Goal: Task Accomplishment & Management: Use online tool/utility

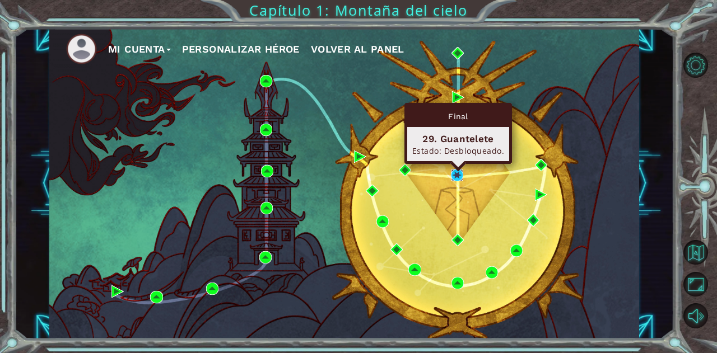
click at [455, 175] on img at bounding box center [457, 175] width 12 height 12
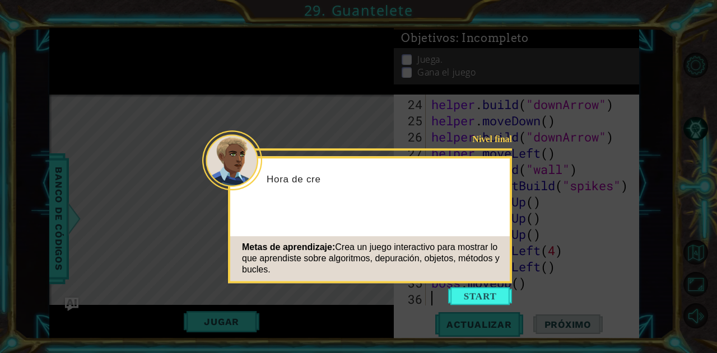
scroll to position [422, 0]
click at [458, 298] on button "Start" at bounding box center [480, 296] width 64 height 18
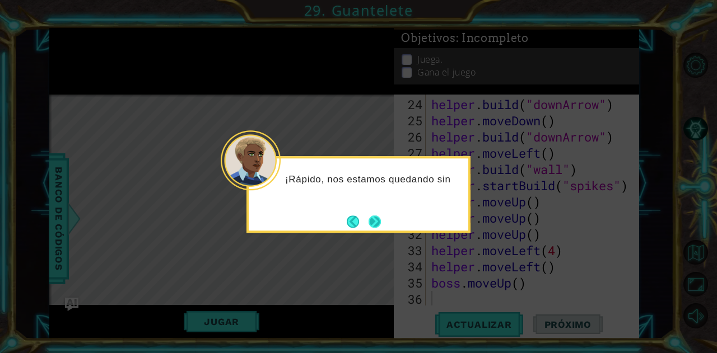
click at [372, 222] on button "Next" at bounding box center [375, 222] width 12 height 12
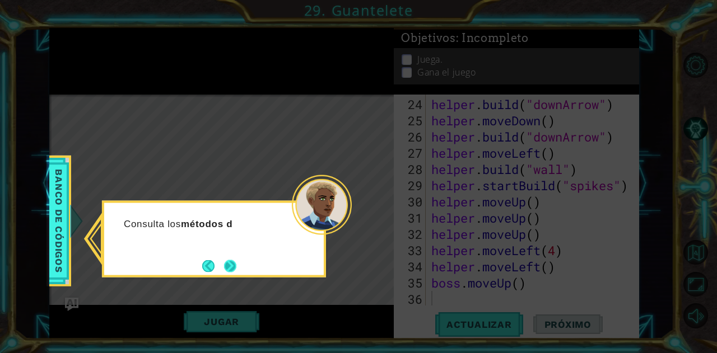
click at [225, 267] on button "Next" at bounding box center [230, 266] width 12 height 12
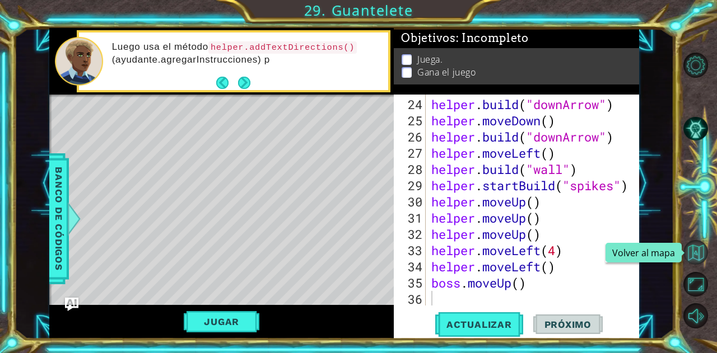
click at [691, 254] on button "Volver al mapa" at bounding box center [695, 252] width 25 height 25
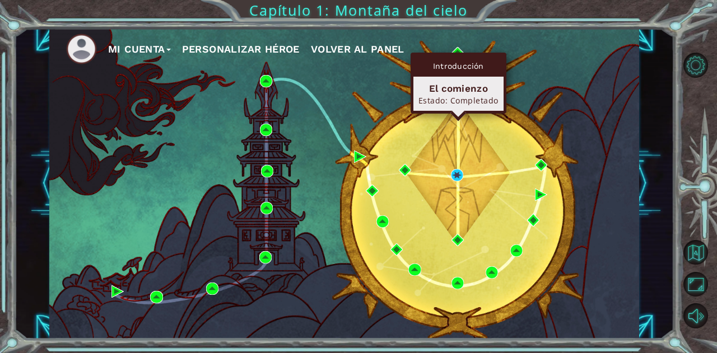
click at [456, 53] on div "Introducción El comienzo Estado: Completado" at bounding box center [459, 83] width 96 height 61
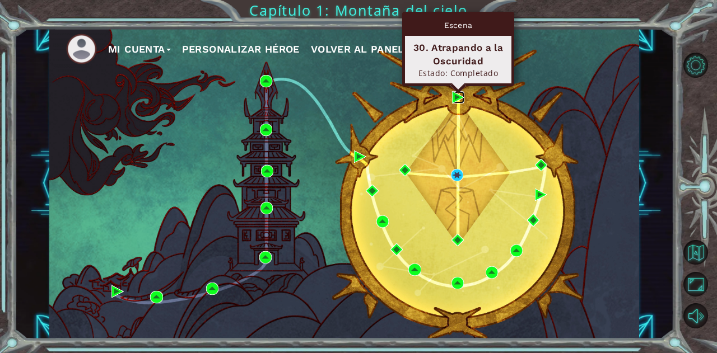
click at [457, 99] on img at bounding box center [458, 97] width 12 height 12
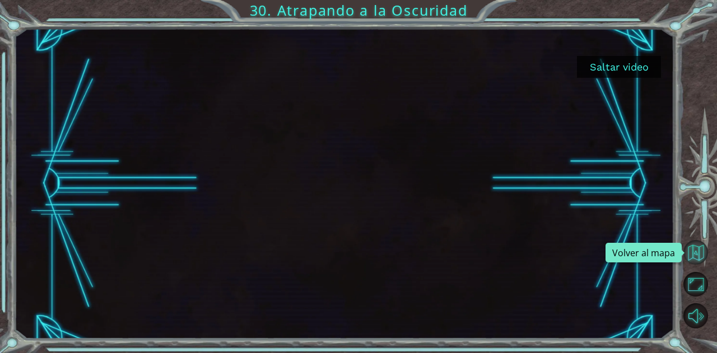
click at [692, 253] on button "Volver al mapa" at bounding box center [695, 252] width 25 height 25
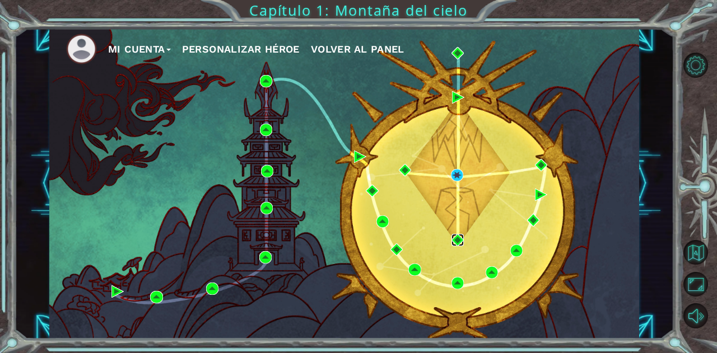
click at [457, 245] on img at bounding box center [458, 240] width 12 height 12
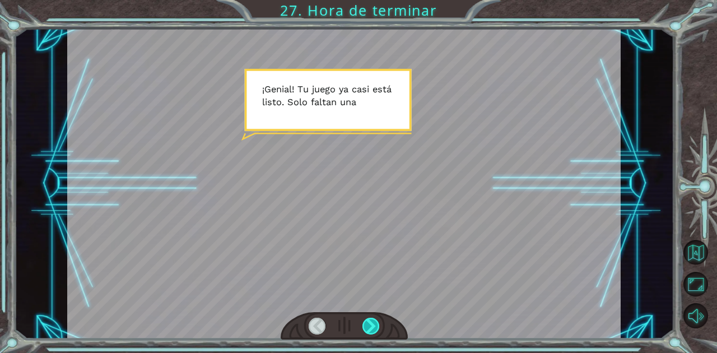
click at [378, 332] on div at bounding box center [370, 326] width 17 height 17
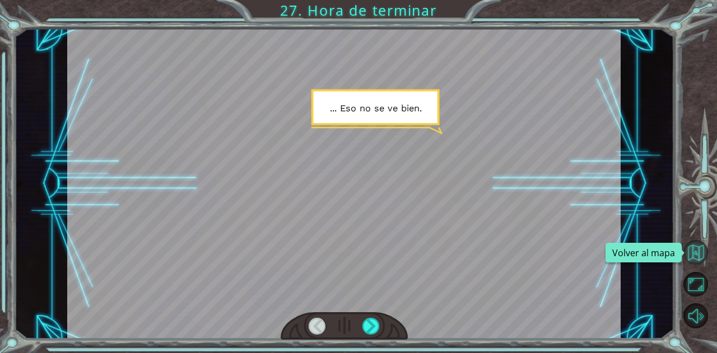
click at [695, 245] on button "Volver al mapa" at bounding box center [695, 252] width 25 height 25
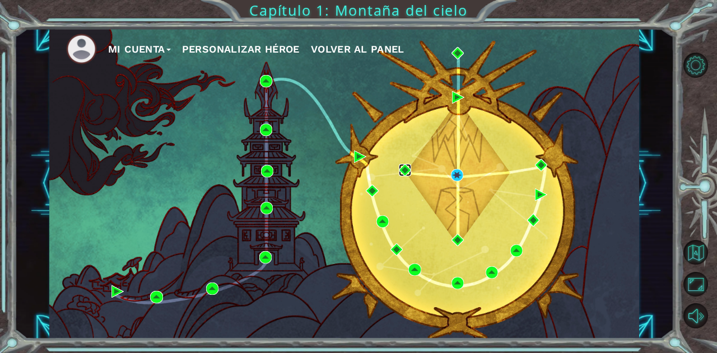
click at [405, 175] on img at bounding box center [405, 170] width 12 height 12
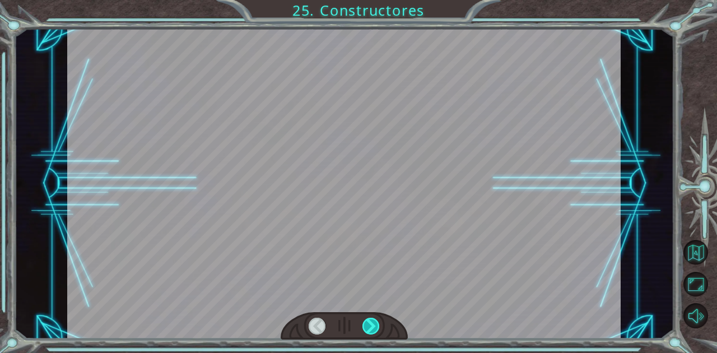
click at [365, 324] on div at bounding box center [370, 326] width 17 height 17
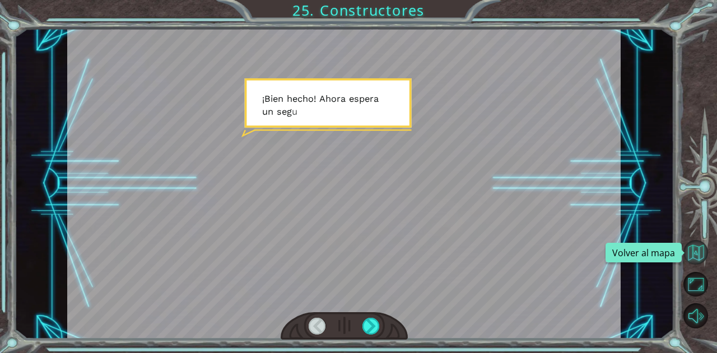
click at [694, 253] on button "Volver al mapa" at bounding box center [695, 252] width 25 height 25
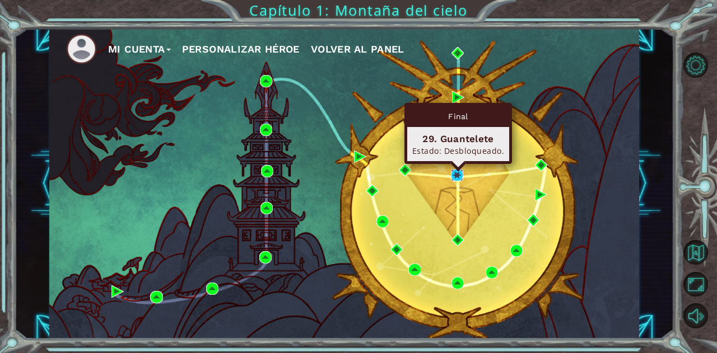
click at [457, 175] on img at bounding box center [457, 175] width 12 height 12
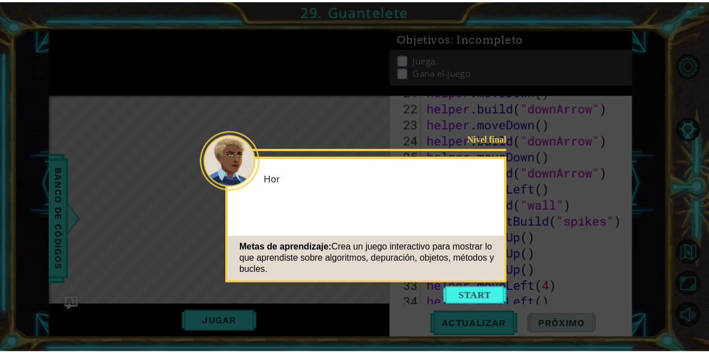
scroll to position [422, 0]
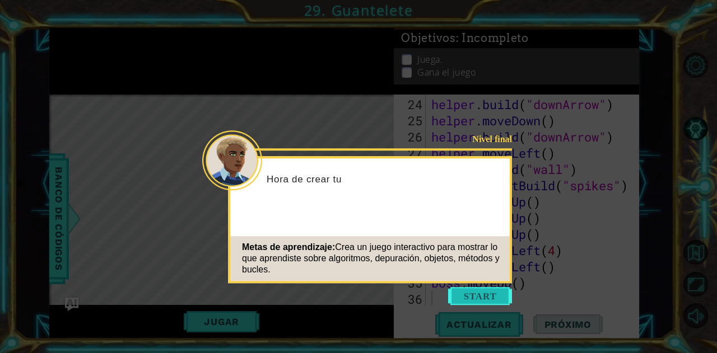
click at [475, 297] on button "Start" at bounding box center [480, 296] width 64 height 18
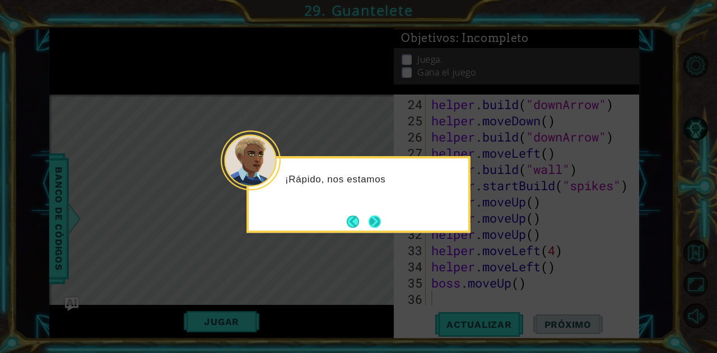
click at [378, 218] on button "Next" at bounding box center [375, 222] width 12 height 12
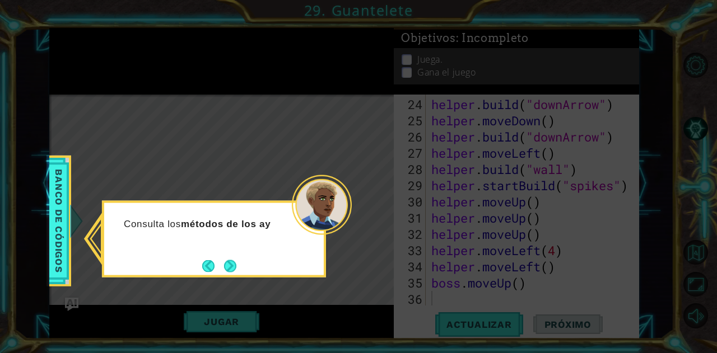
drag, startPoint x: 212, startPoint y: 266, endPoint x: 241, endPoint y: 268, distance: 29.2
click at [241, 268] on div "Consulta los métodos de los ay" at bounding box center [214, 239] width 224 height 77
click at [234, 268] on button "Next" at bounding box center [230, 266] width 12 height 12
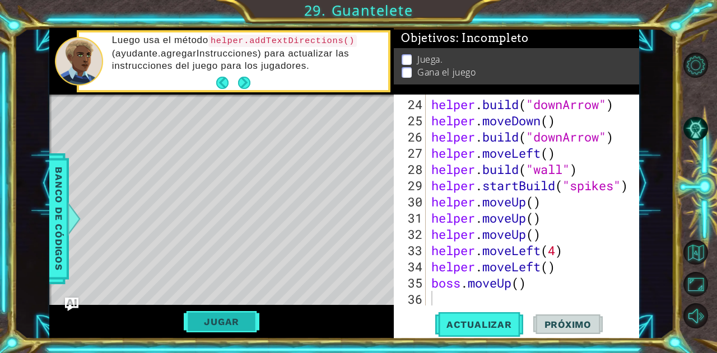
drag, startPoint x: 251, startPoint y: 323, endPoint x: 218, endPoint y: 328, distance: 33.4
click at [218, 328] on button "Jugar" at bounding box center [222, 321] width 76 height 21
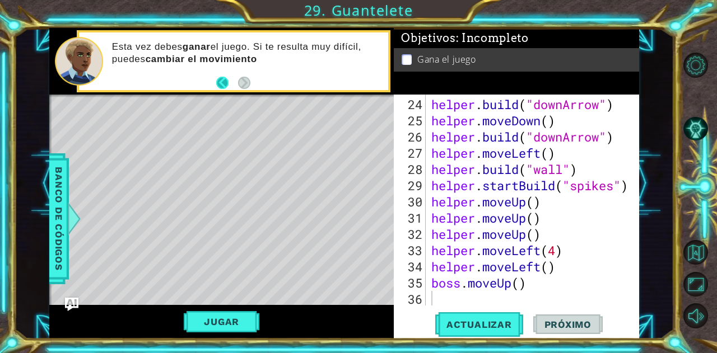
click at [219, 85] on button "Back" at bounding box center [227, 83] width 22 height 12
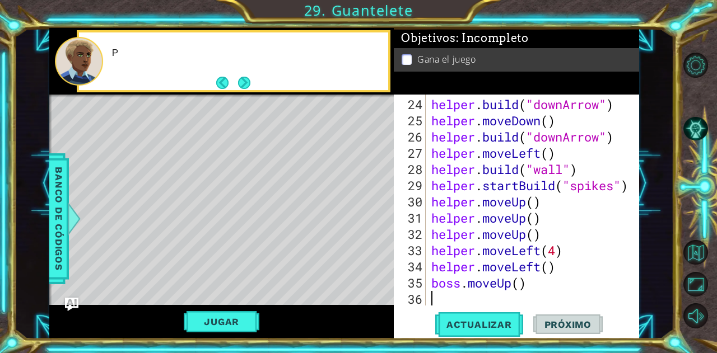
click at [254, 81] on div "P" at bounding box center [246, 61] width 285 height 40
click at [254, 81] on div "Prueba u" at bounding box center [233, 61] width 309 height 58
click at [249, 82] on button "Next" at bounding box center [244, 83] width 12 height 12
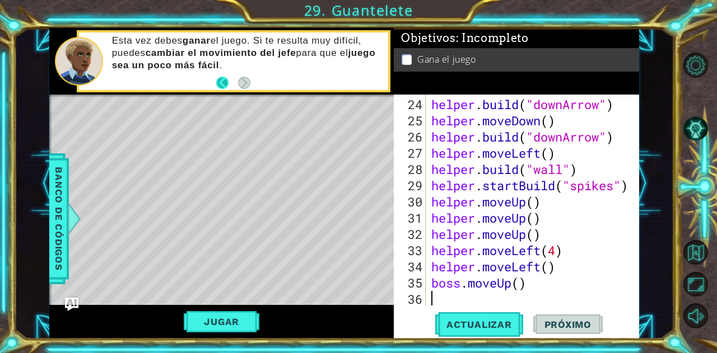
click at [224, 82] on button "Back" at bounding box center [227, 83] width 22 height 12
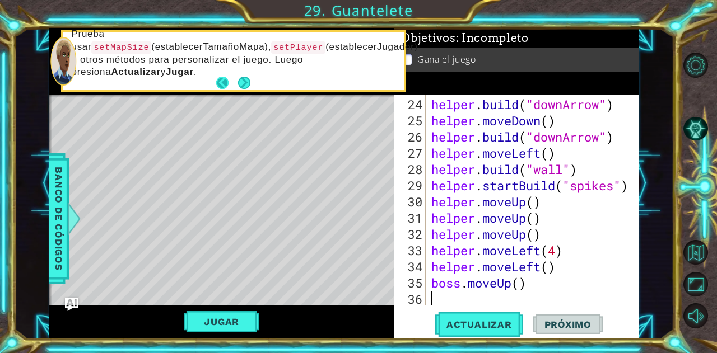
click at [225, 83] on button "Back" at bounding box center [227, 83] width 22 height 12
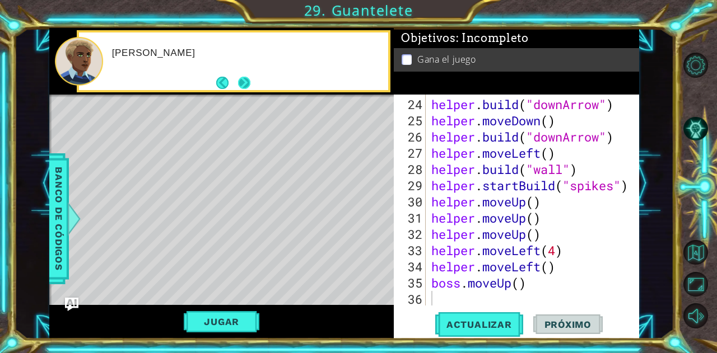
click at [248, 84] on button "Next" at bounding box center [244, 83] width 12 height 12
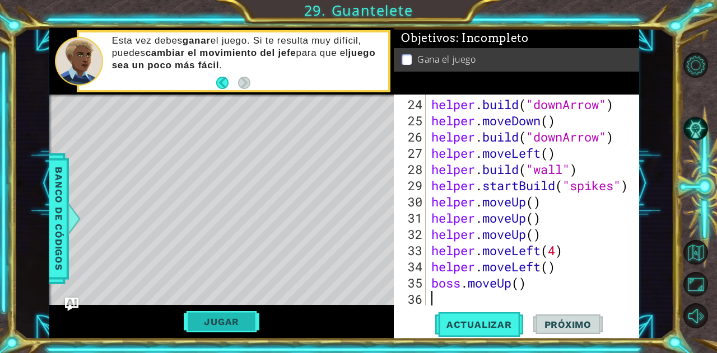
click at [225, 327] on button "Jugar" at bounding box center [222, 321] width 76 height 21
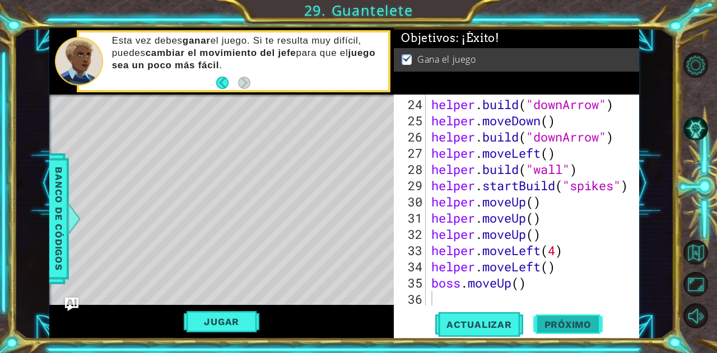
click at [578, 328] on button "Próximo" at bounding box center [567, 325] width 69 height 25
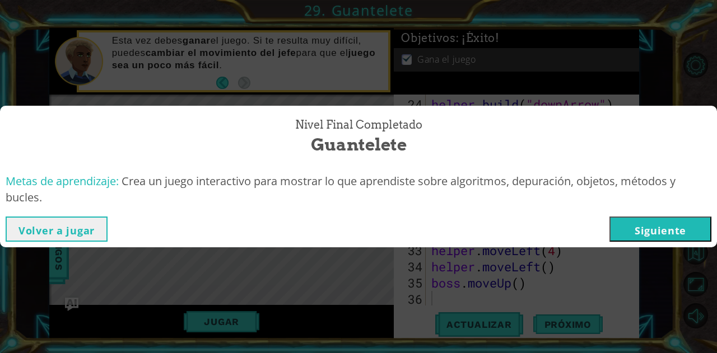
click at [632, 223] on button "Siguiente" at bounding box center [660, 229] width 102 height 25
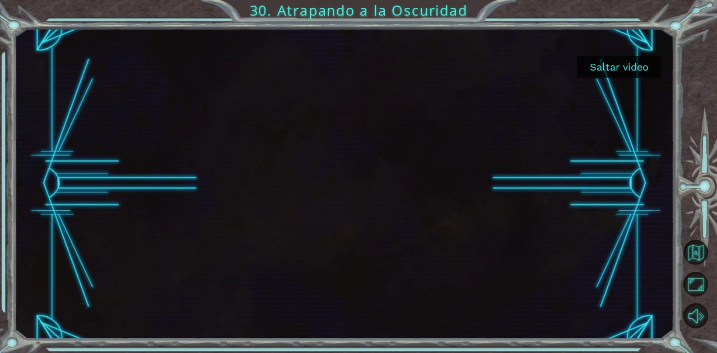
click at [618, 63] on button "Saltar video" at bounding box center [619, 67] width 84 height 22
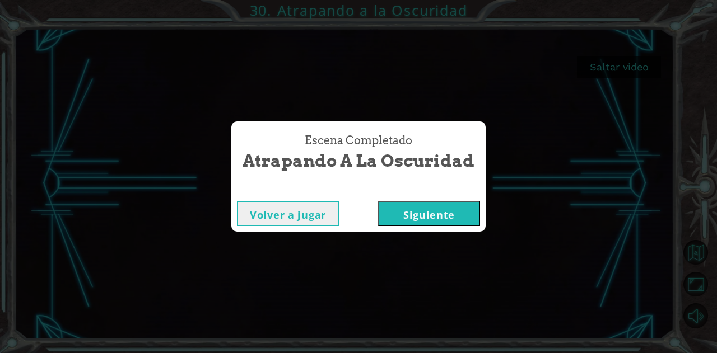
click at [459, 216] on button "Siguiente" at bounding box center [429, 213] width 102 height 25
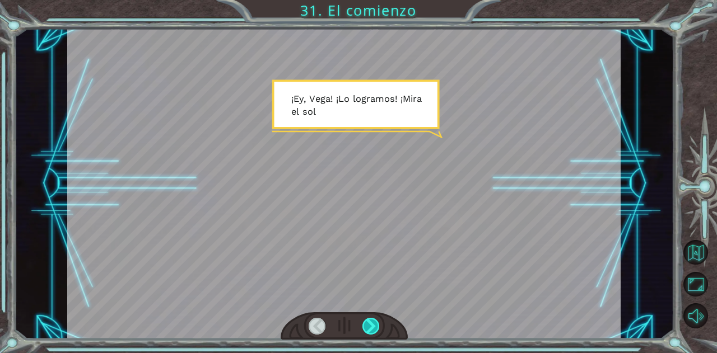
click at [370, 332] on div at bounding box center [370, 326] width 17 height 17
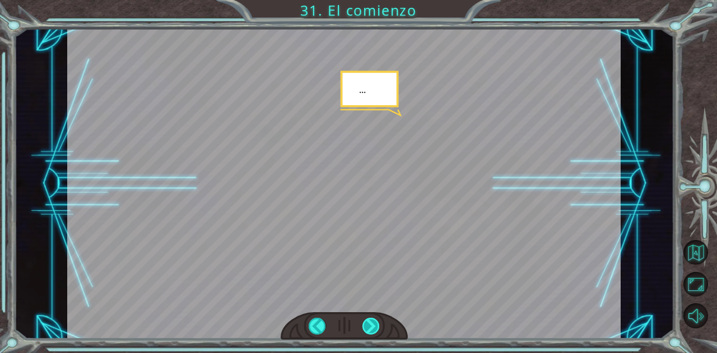
click at [366, 323] on div at bounding box center [370, 326] width 17 height 17
click at [366, 324] on div at bounding box center [370, 326] width 17 height 17
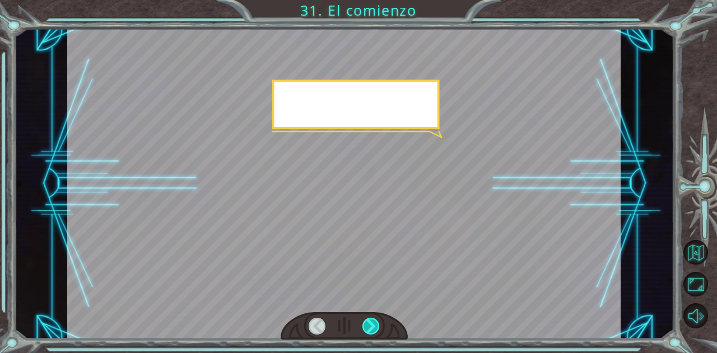
click at [366, 324] on div at bounding box center [370, 326] width 17 height 17
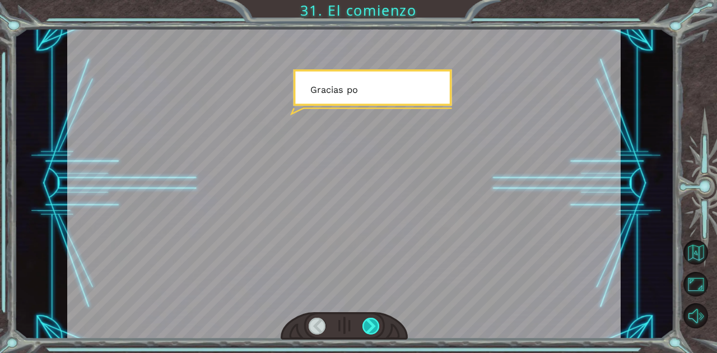
click at [366, 324] on div at bounding box center [370, 326] width 17 height 17
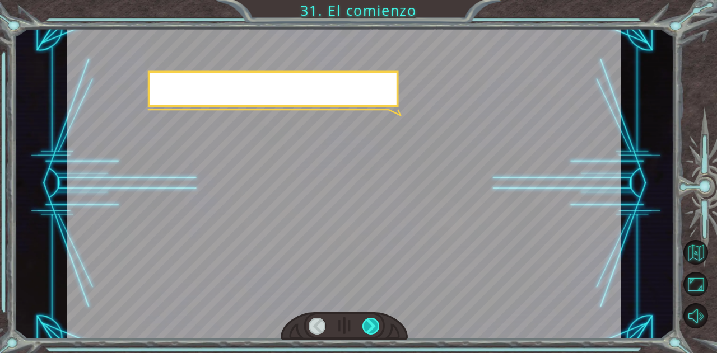
click at [366, 324] on div at bounding box center [370, 326] width 17 height 17
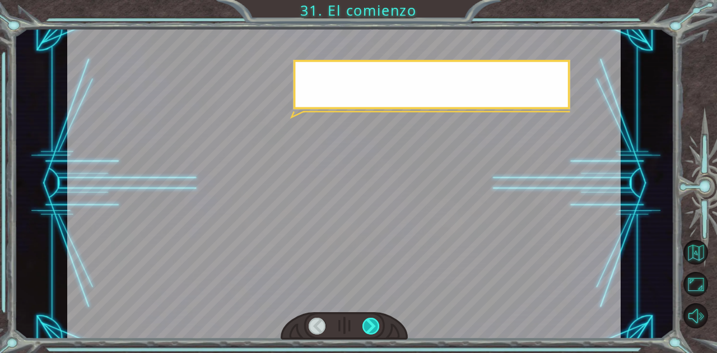
click at [366, 324] on div at bounding box center [370, 326] width 17 height 17
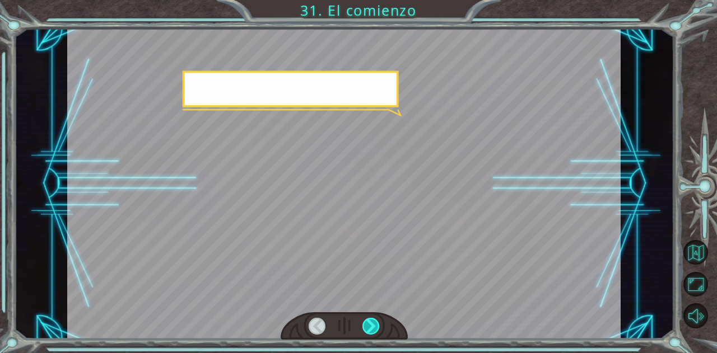
click at [366, 324] on div at bounding box center [370, 326] width 17 height 17
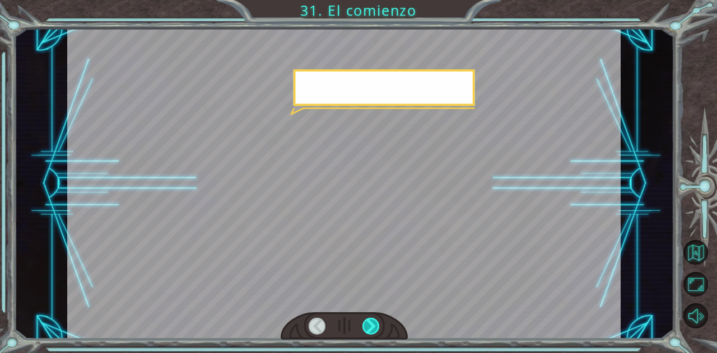
click at [366, 324] on div at bounding box center [370, 326] width 17 height 17
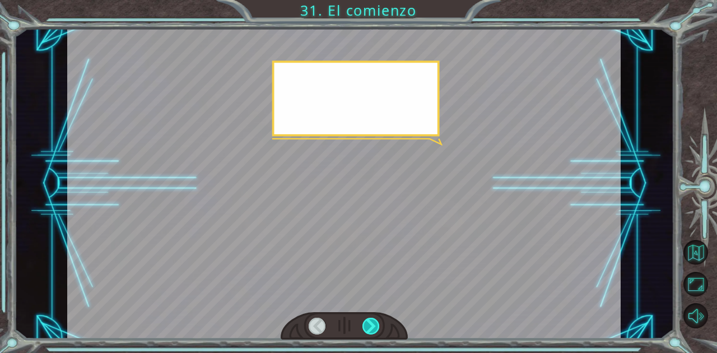
click at [366, 324] on div at bounding box center [370, 326] width 17 height 17
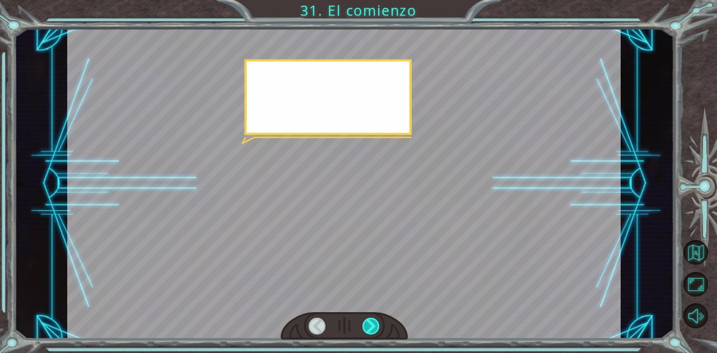
click at [366, 324] on div at bounding box center [370, 326] width 17 height 17
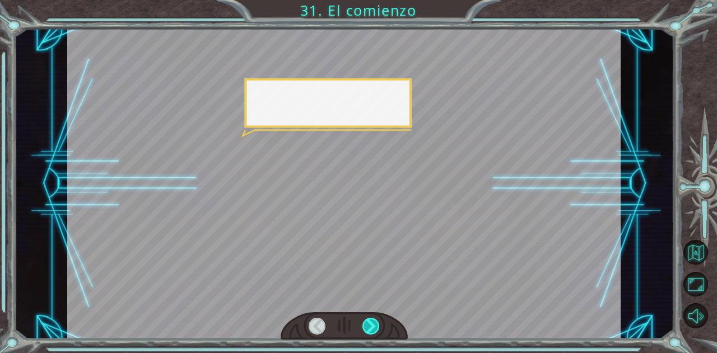
click at [366, 324] on div at bounding box center [370, 326] width 17 height 17
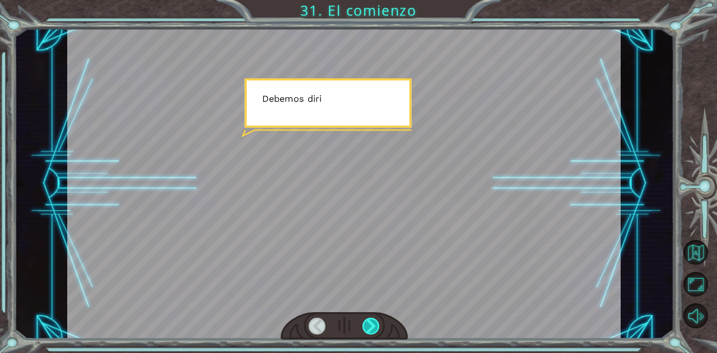
click at [366, 324] on div at bounding box center [370, 326] width 17 height 17
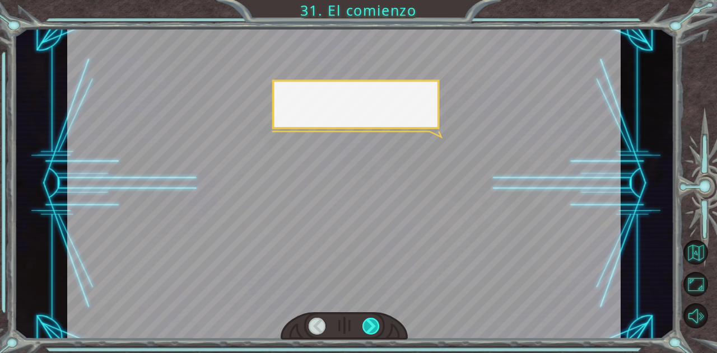
click at [366, 324] on div at bounding box center [370, 326] width 17 height 17
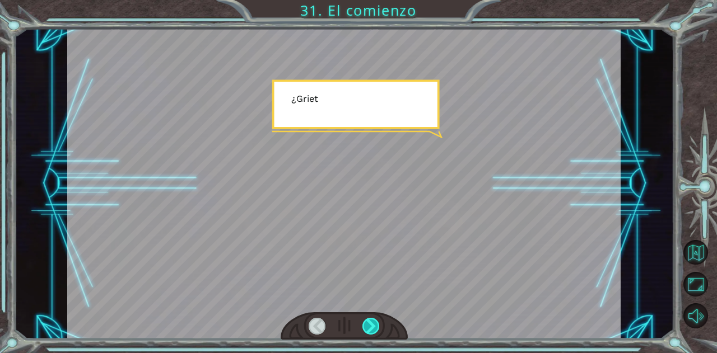
click at [366, 324] on div at bounding box center [370, 326] width 17 height 17
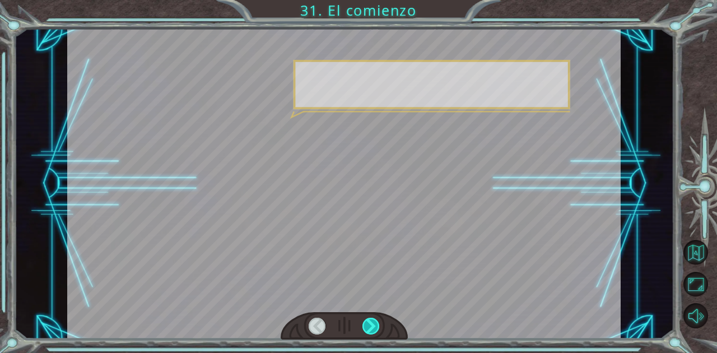
click at [366, 324] on div at bounding box center [370, 326] width 17 height 17
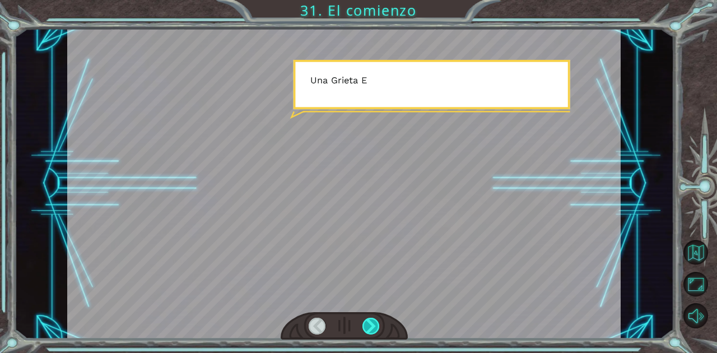
click at [366, 324] on div at bounding box center [370, 326] width 17 height 17
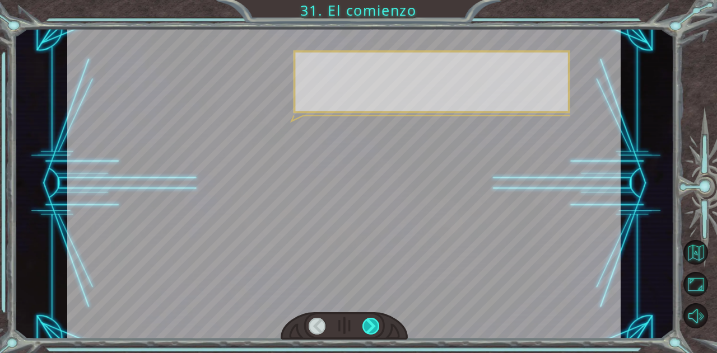
click at [366, 324] on div at bounding box center [370, 326] width 17 height 17
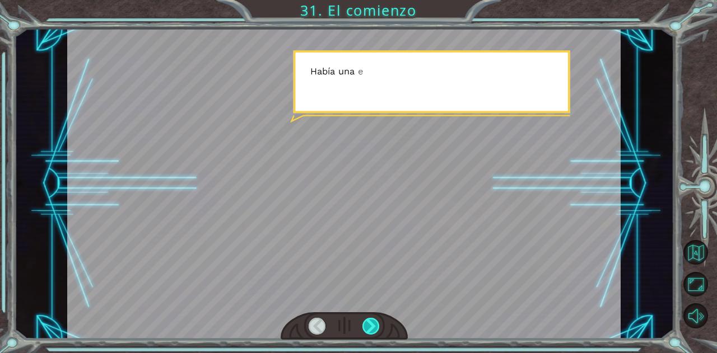
click at [366, 324] on div at bounding box center [370, 326] width 17 height 17
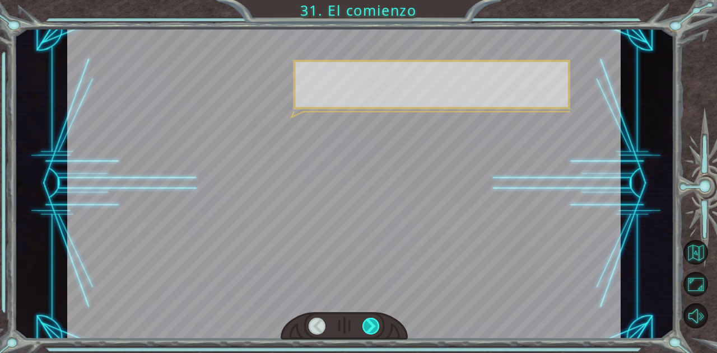
click at [366, 324] on div at bounding box center [370, 326] width 17 height 17
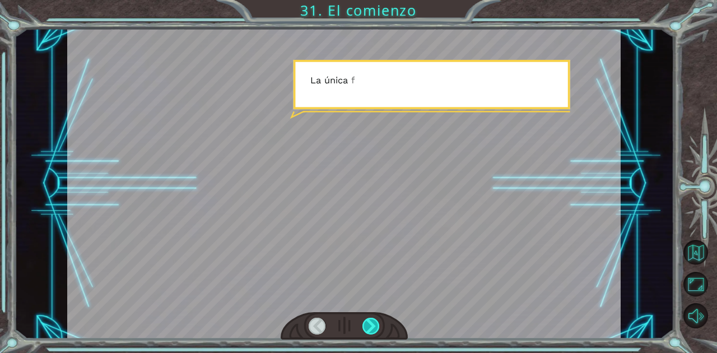
click at [366, 324] on div at bounding box center [370, 326] width 17 height 17
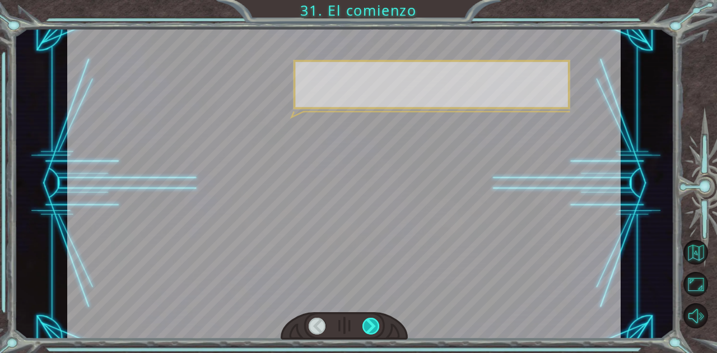
click at [366, 324] on div at bounding box center [370, 326] width 17 height 17
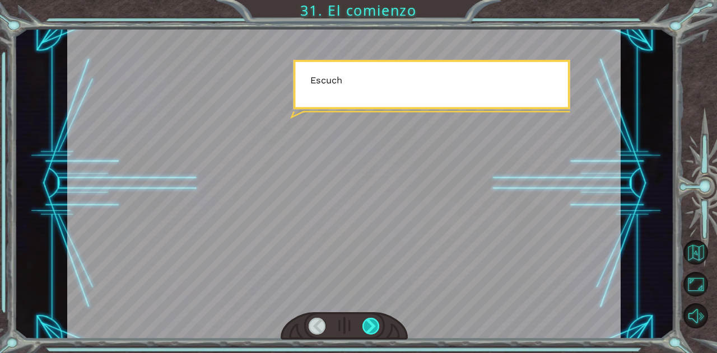
click at [366, 324] on div at bounding box center [370, 326] width 17 height 17
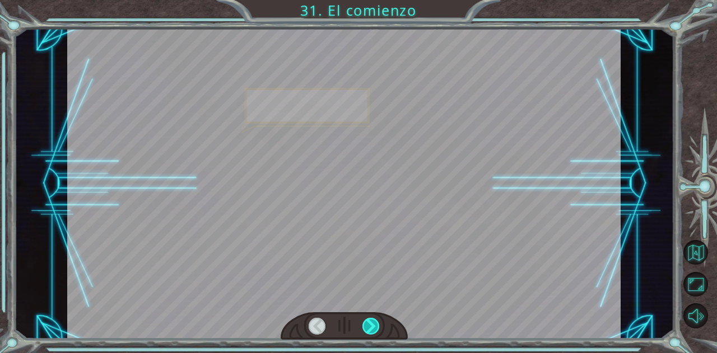
click at [366, 324] on div at bounding box center [370, 326] width 17 height 17
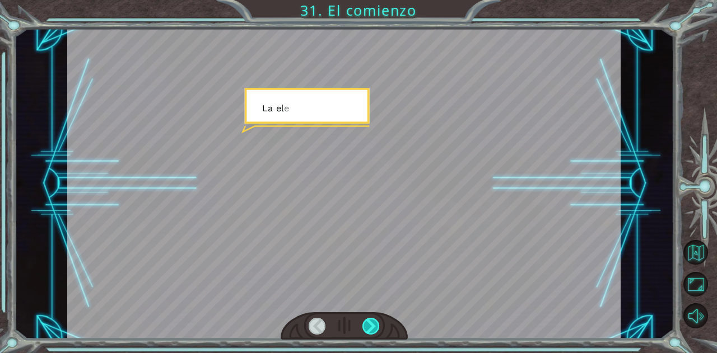
click at [366, 324] on div at bounding box center [370, 326] width 17 height 17
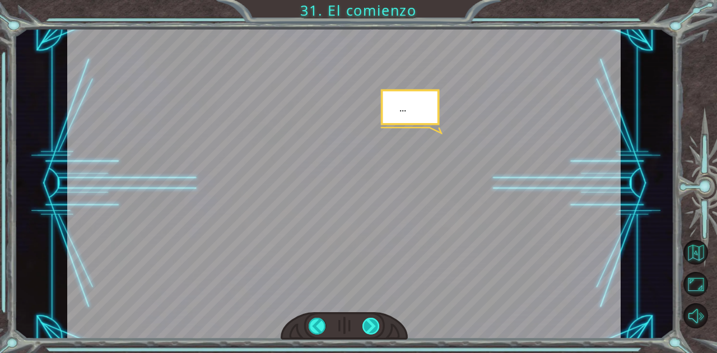
click at [366, 324] on div at bounding box center [370, 326] width 17 height 17
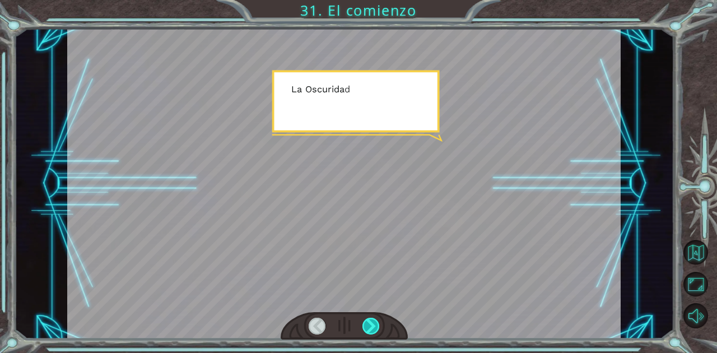
click at [366, 324] on div at bounding box center [370, 326] width 17 height 17
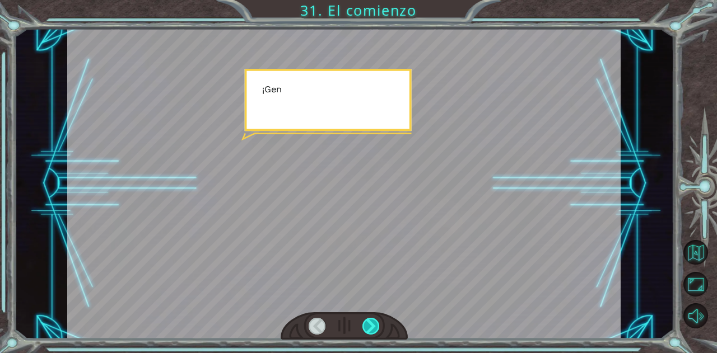
click at [366, 324] on div at bounding box center [370, 326] width 17 height 17
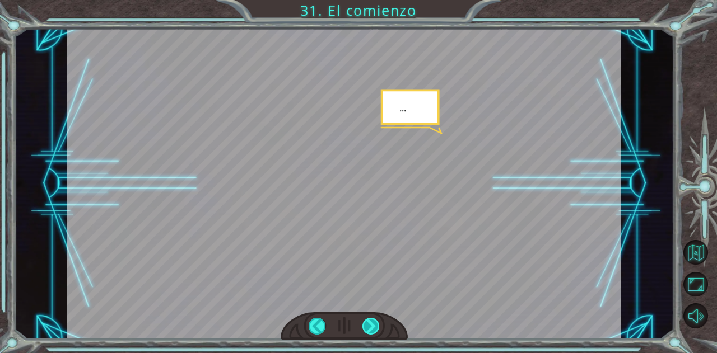
click at [366, 325] on div at bounding box center [370, 326] width 17 height 17
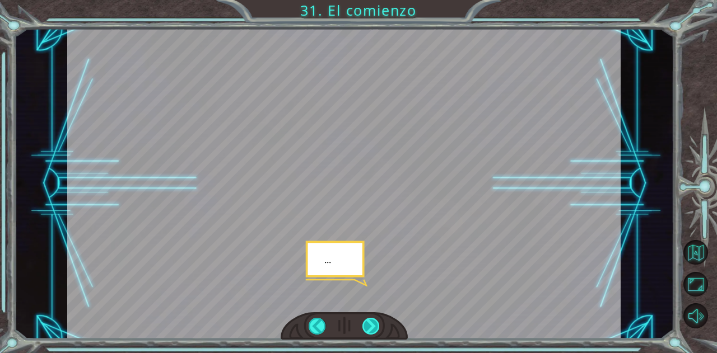
click at [366, 325] on div at bounding box center [370, 326] width 17 height 17
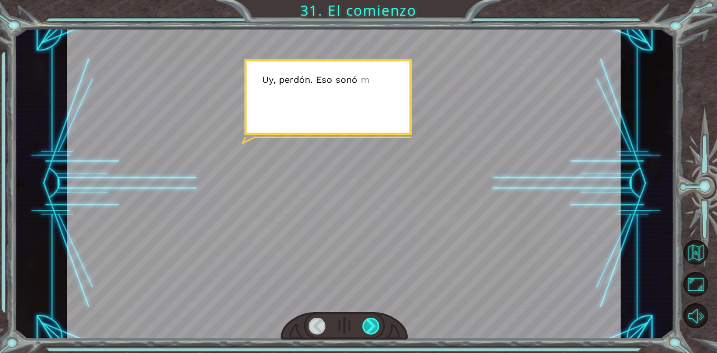
click at [366, 325] on div at bounding box center [370, 326] width 17 height 17
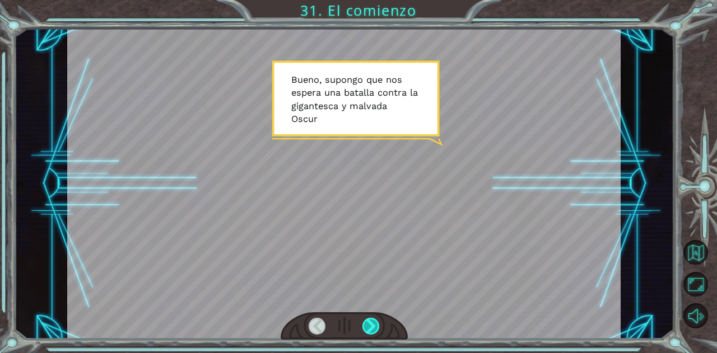
click at [366, 325] on div at bounding box center [370, 326] width 17 height 17
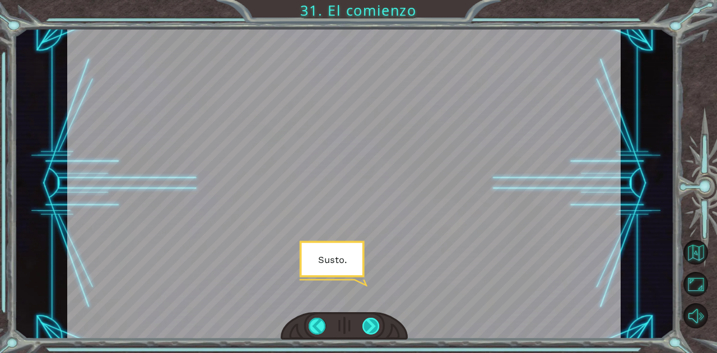
click at [366, 325] on div at bounding box center [370, 326] width 17 height 17
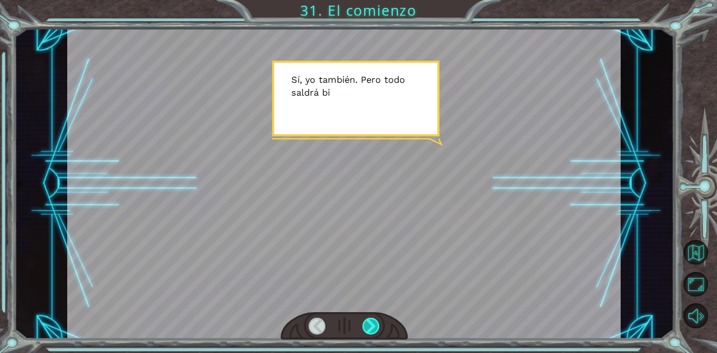
click at [366, 325] on div at bounding box center [370, 326] width 17 height 17
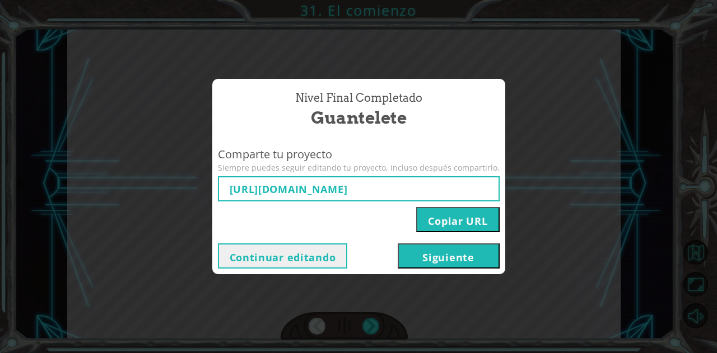
click at [388, 193] on input "[URL][DOMAIN_NAME]" at bounding box center [359, 188] width 282 height 25
click at [436, 273] on div "Continuar editando [GEOGRAPHIC_DATA]" at bounding box center [358, 256] width 293 height 36
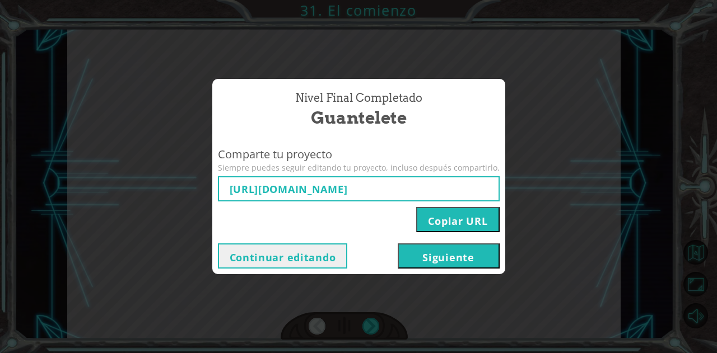
click at [440, 260] on button "Siguiente" at bounding box center [449, 256] width 102 height 25
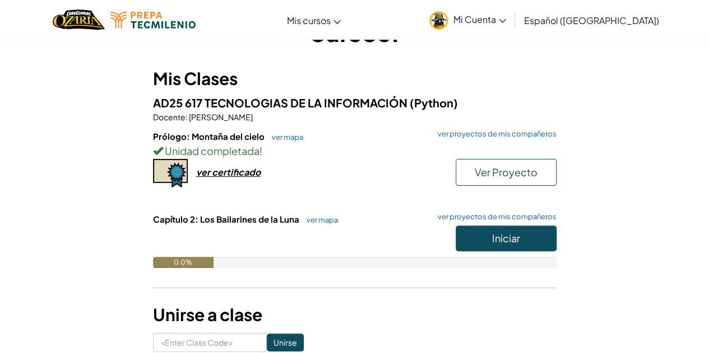
scroll to position [77, 0]
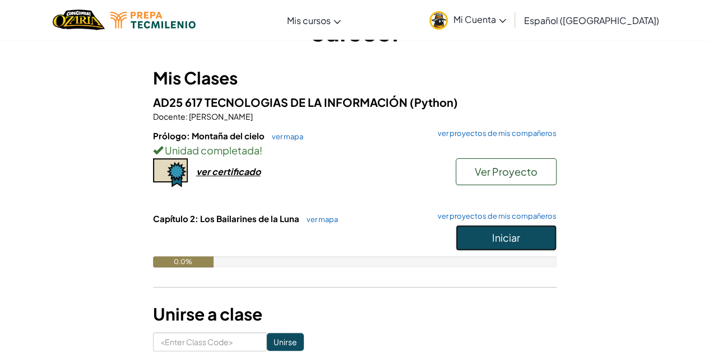
click at [510, 241] on span "Iniciar" at bounding box center [506, 237] width 28 height 13
